Goal: Transaction & Acquisition: Purchase product/service

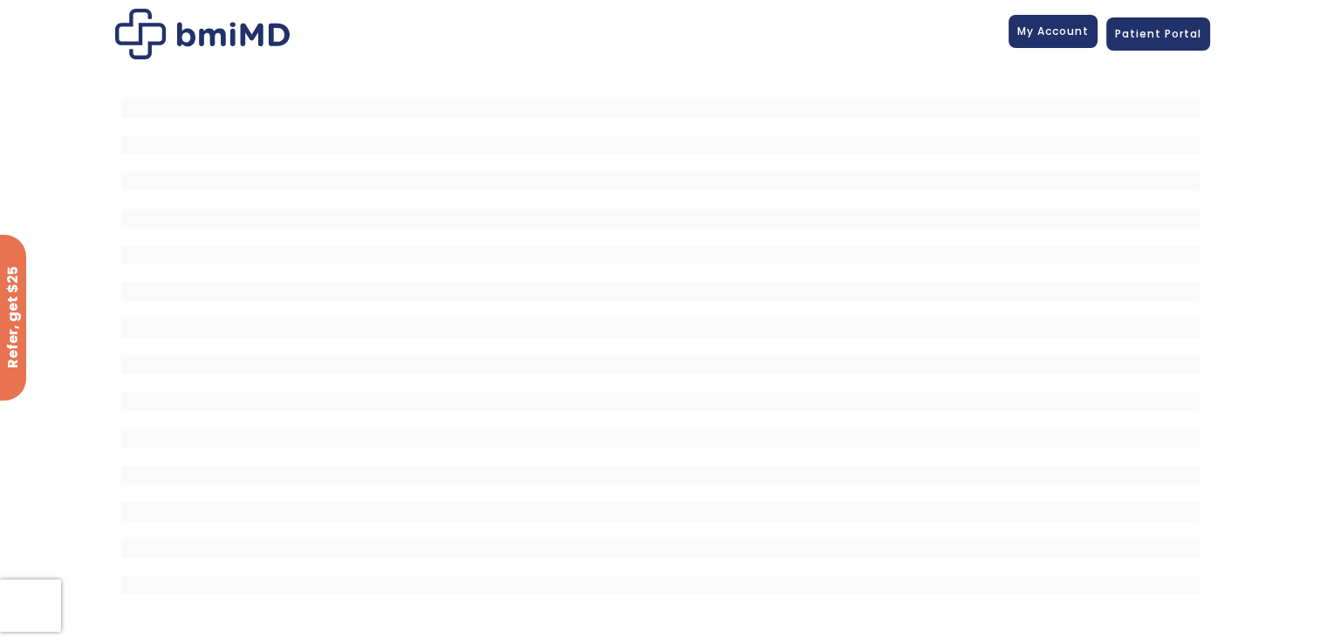
click at [1063, 25] on span "My Account" at bounding box center [1053, 31] width 72 height 15
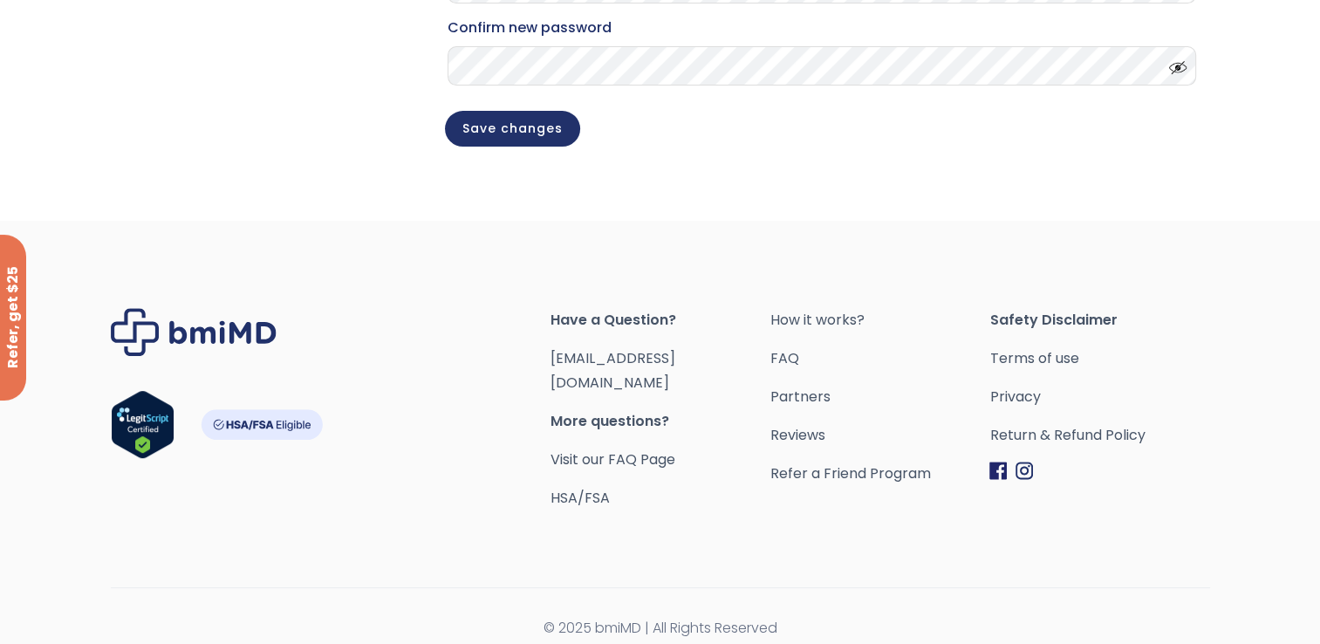
scroll to position [565, 0]
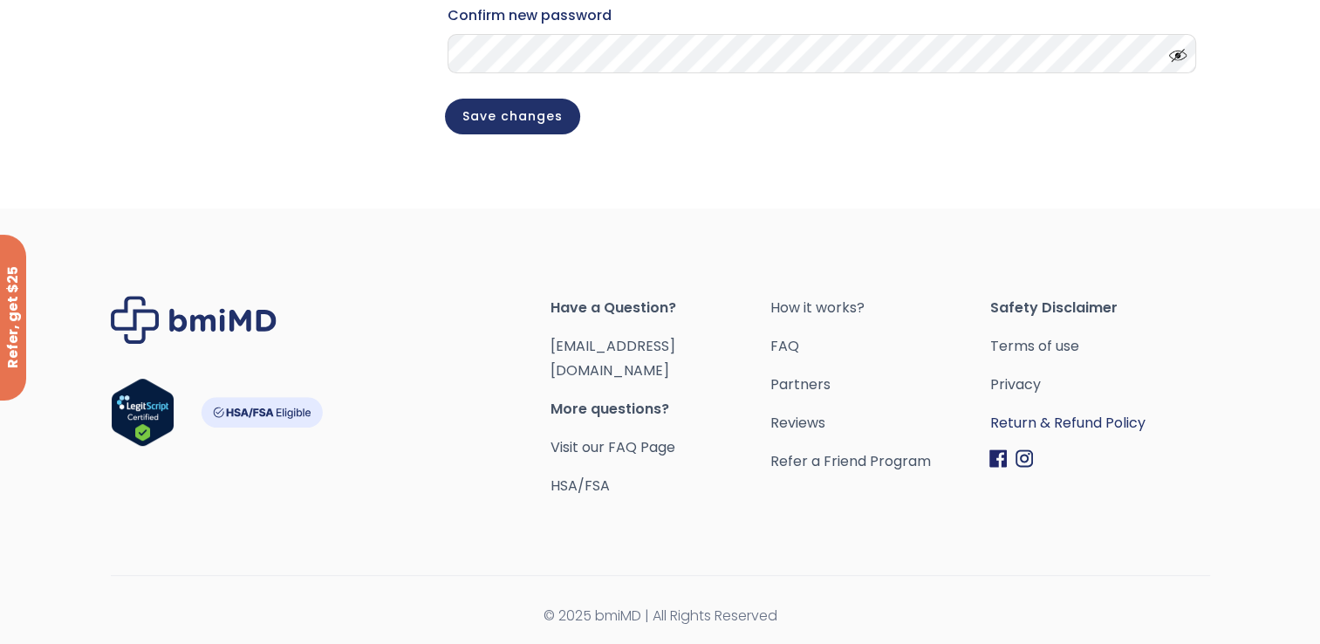
click at [1083, 432] on link "Return & Refund Policy" at bounding box center [1099, 423] width 220 height 24
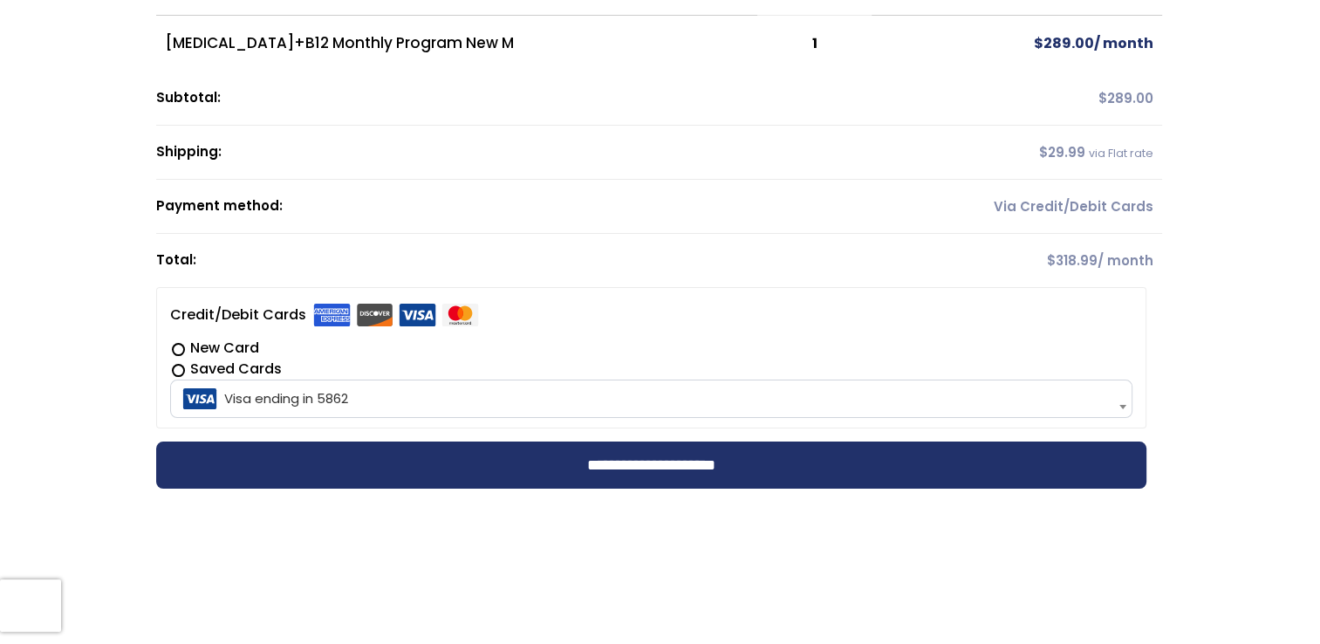
scroll to position [361, 0]
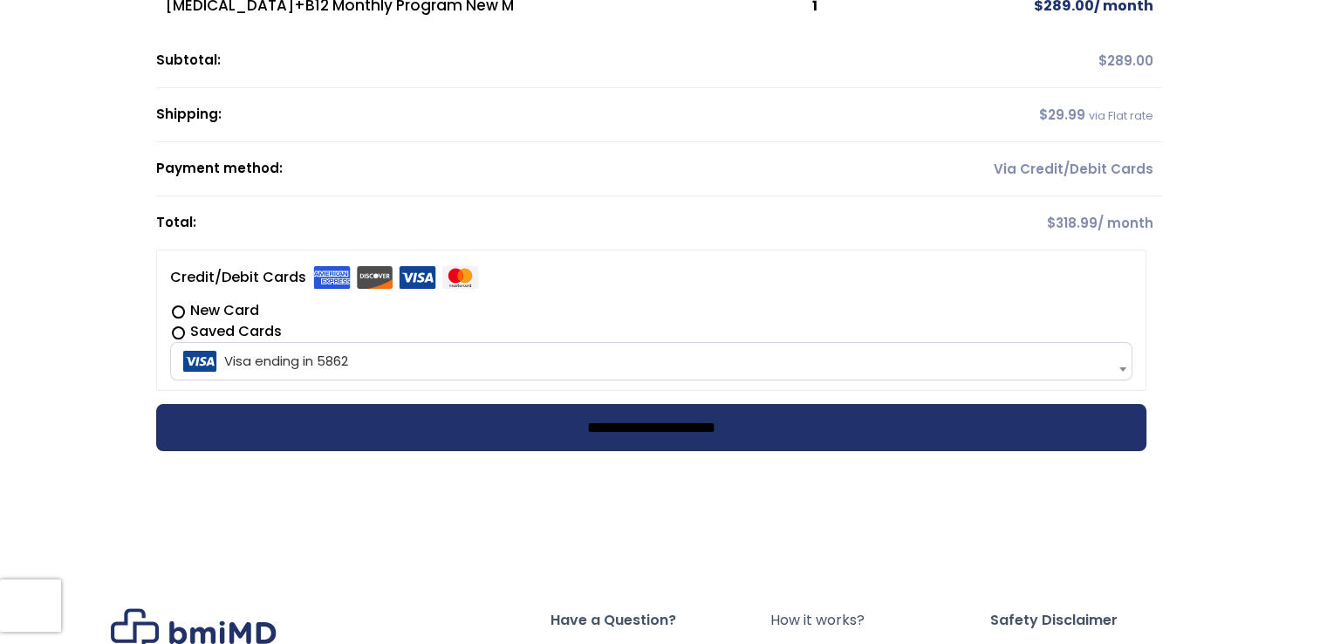
click at [659, 427] on input "**********" at bounding box center [651, 427] width 990 height 47
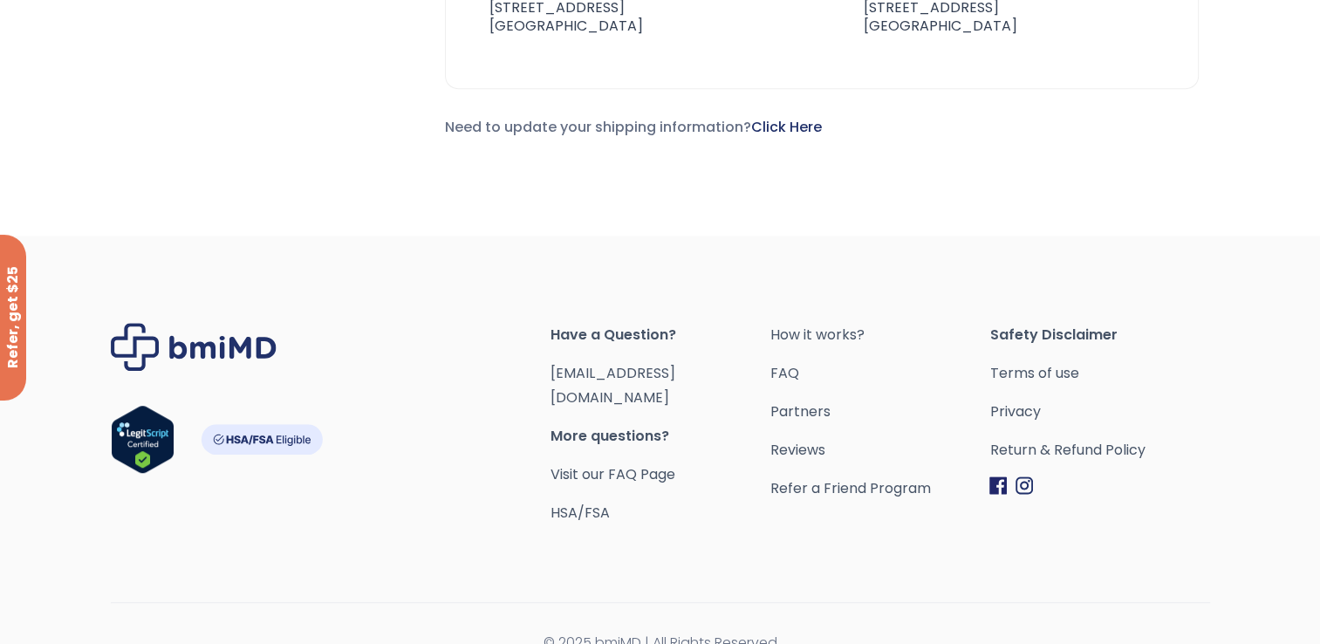
scroll to position [1143, 0]
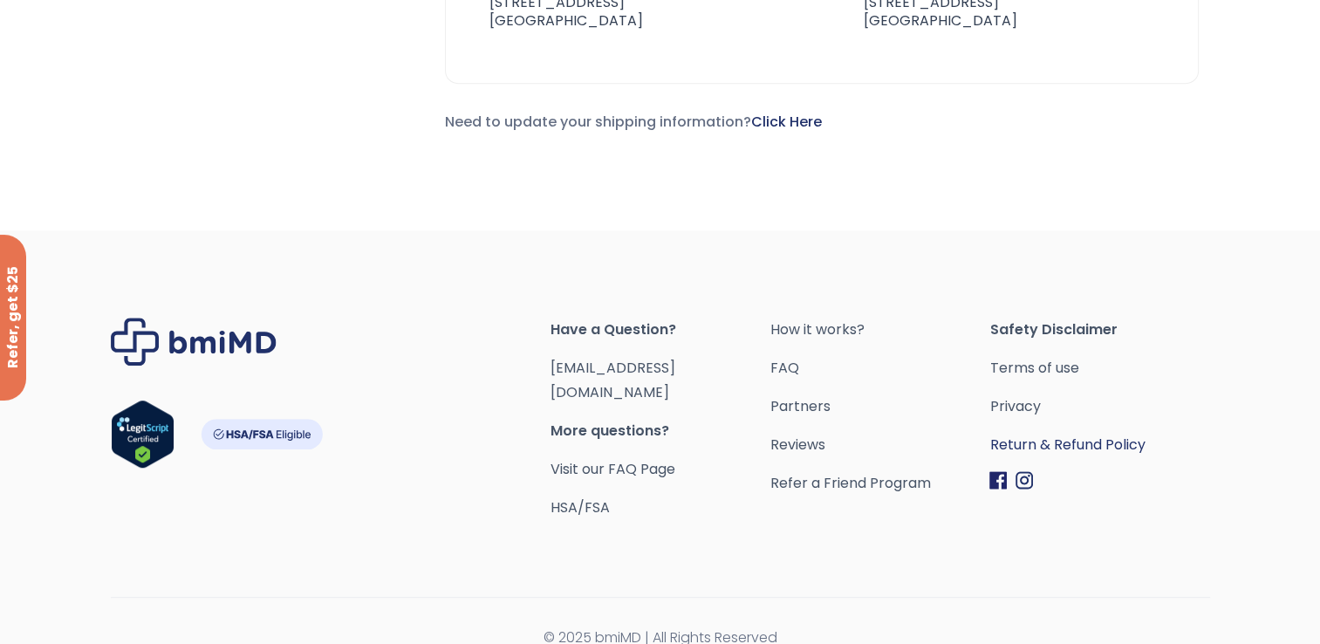
click at [1036, 441] on link "Return & Refund Policy" at bounding box center [1099, 445] width 220 height 24
